Goal: Information Seeking & Learning: Check status

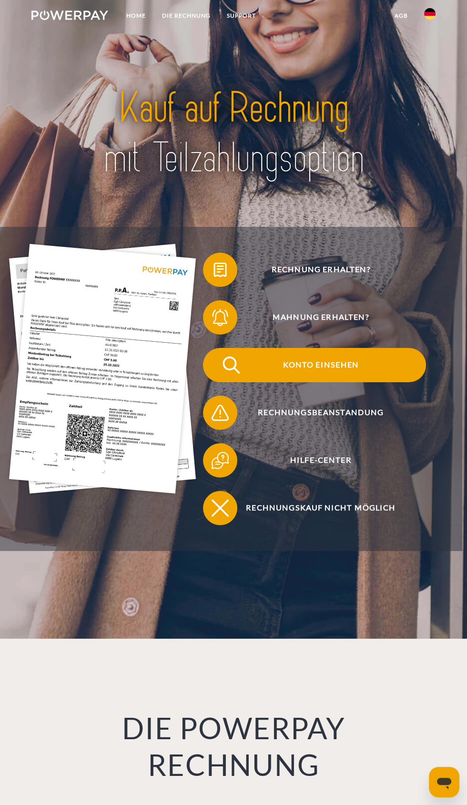
click at [223, 375] on img at bounding box center [231, 364] width 21 height 21
click at [225, 375] on img at bounding box center [231, 364] width 21 height 21
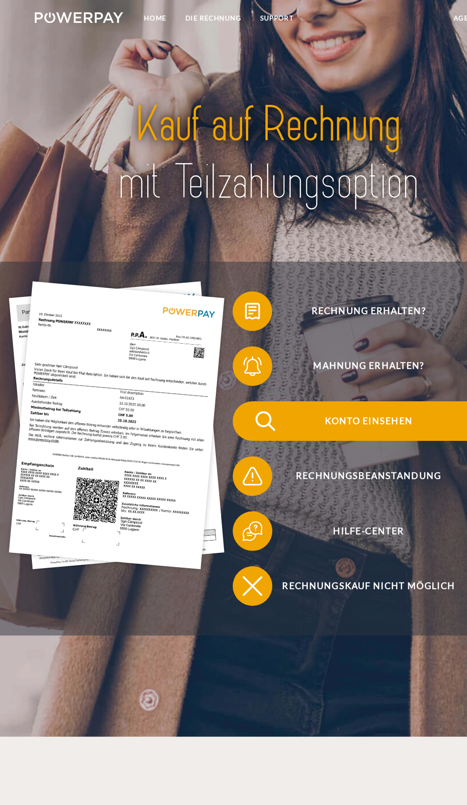
click at [226, 375] on img at bounding box center [231, 364] width 21 height 21
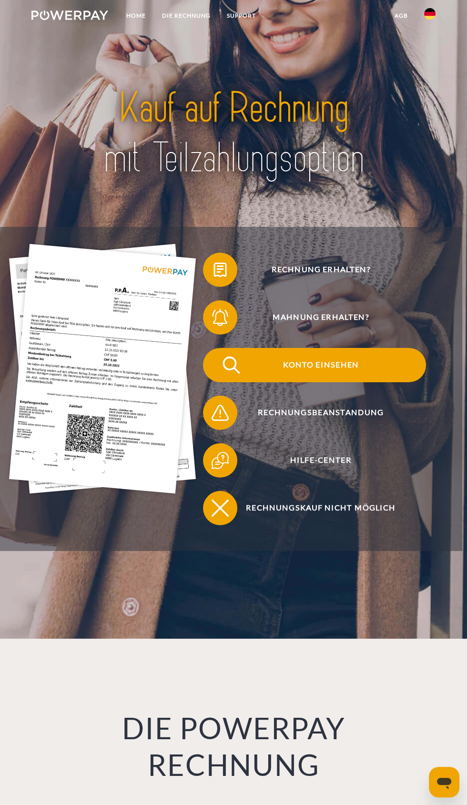
click at [229, 375] on img at bounding box center [231, 364] width 21 height 21
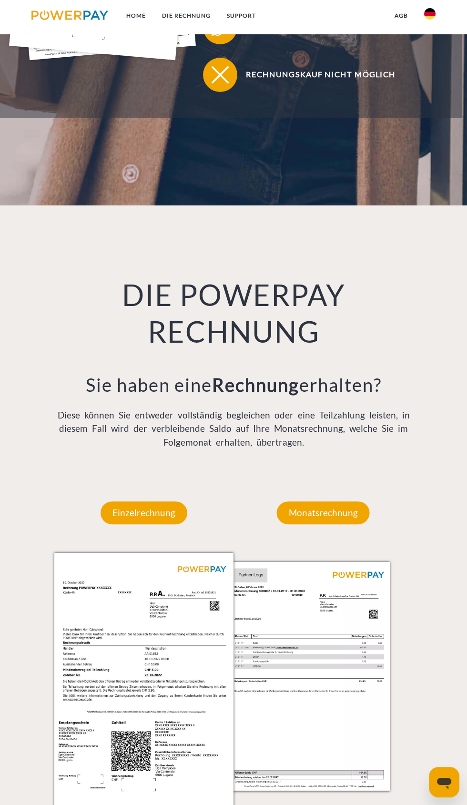
scroll to position [435, 0]
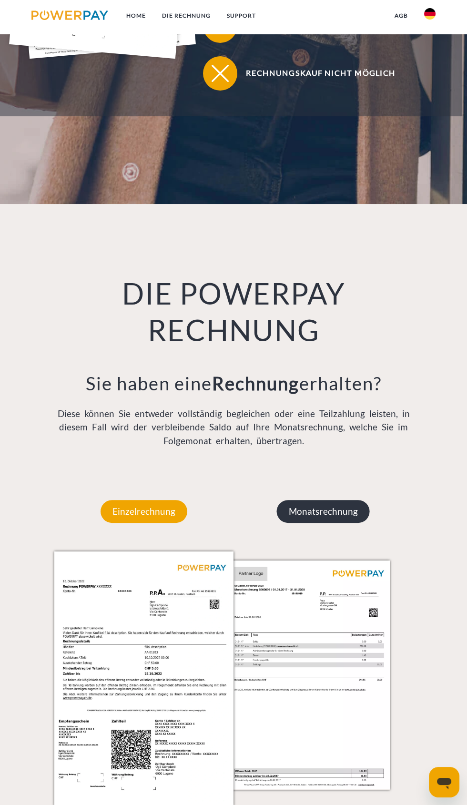
click at [329, 523] on p "Monatsrechnung" at bounding box center [323, 511] width 93 height 23
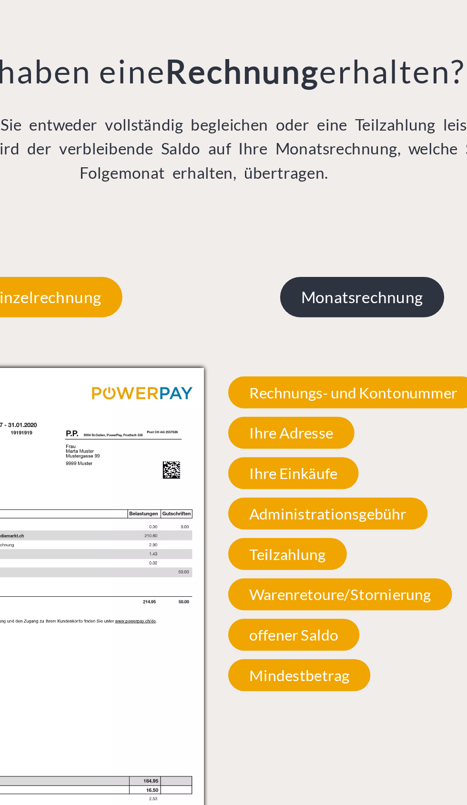
scroll to position [436, 0]
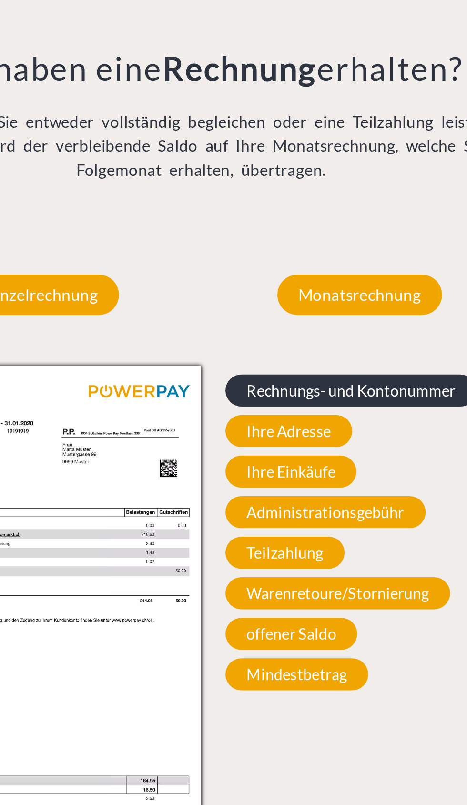
click at [293, 573] on span "Rechnungs- und Kontonummer" at bounding box center [318, 564] width 142 height 18
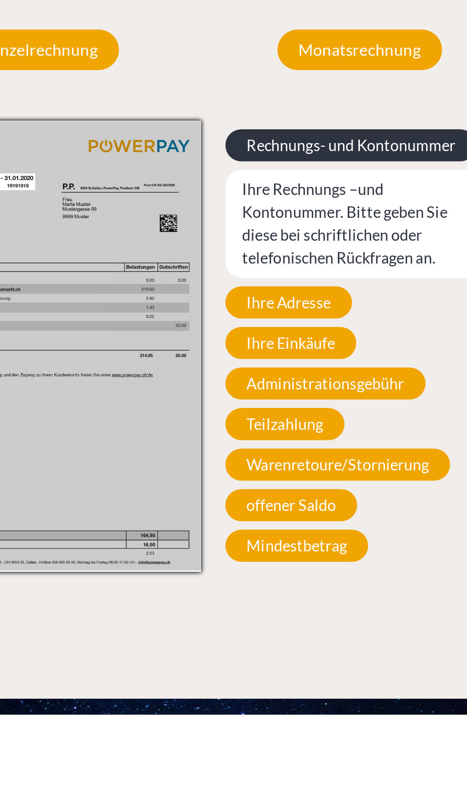
scroll to position [517, 0]
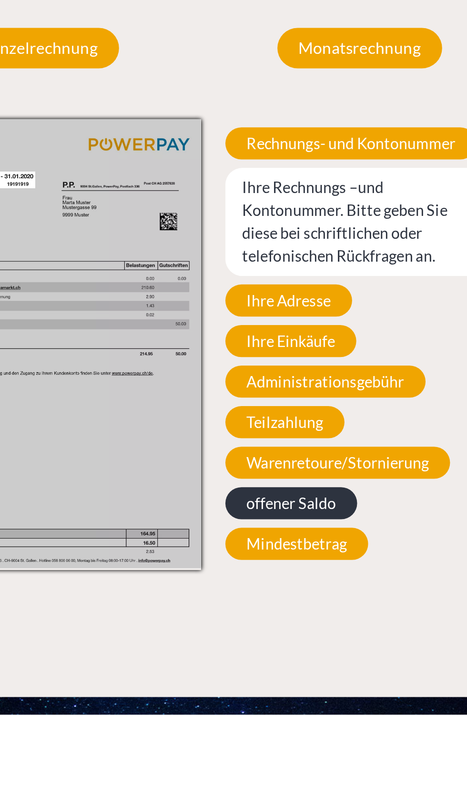
click at [271, 695] on span "offener Saldo" at bounding box center [284, 686] width 74 height 18
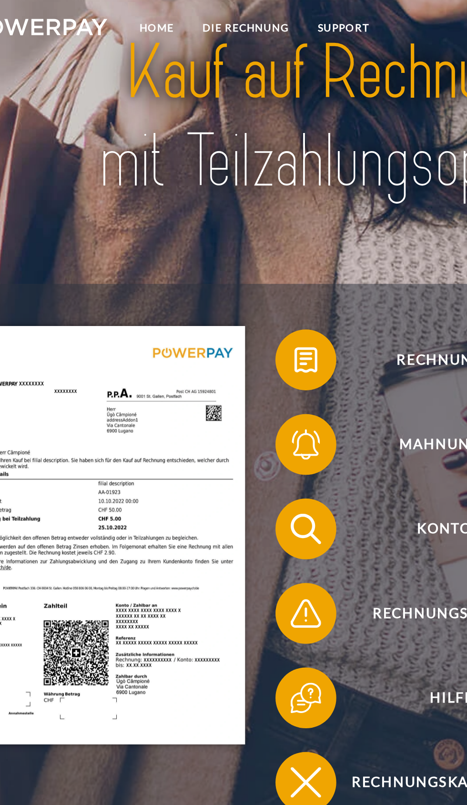
scroll to position [0, 0]
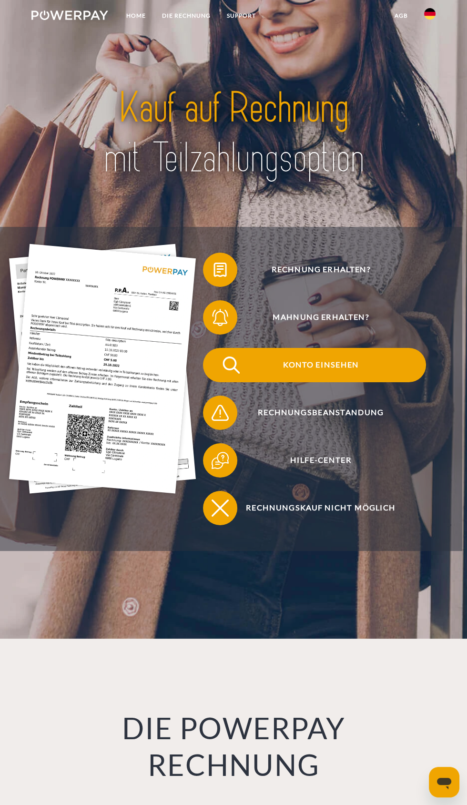
click at [228, 375] on img at bounding box center [231, 364] width 21 height 21
click at [224, 375] on img at bounding box center [231, 364] width 21 height 21
